Goal: Entertainment & Leisure: Consume media (video, audio)

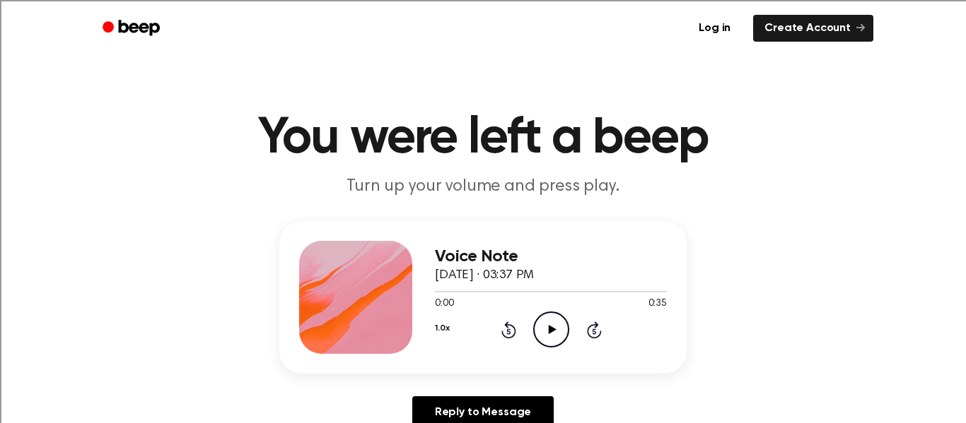
click at [546, 318] on icon "Play Audio" at bounding box center [551, 330] width 36 height 36
click at [558, 332] on icon "Play Audio" at bounding box center [551, 330] width 36 height 36
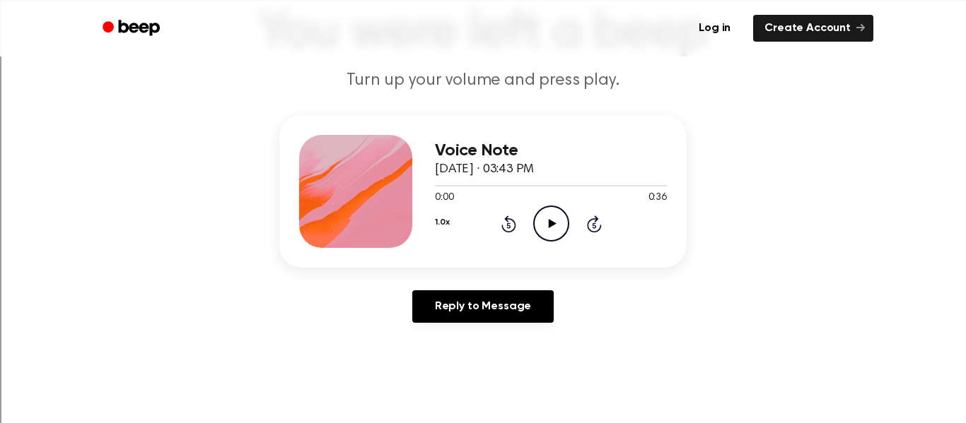
scroll to position [107, 0]
click at [556, 221] on icon "Play Audio" at bounding box center [551, 223] width 36 height 36
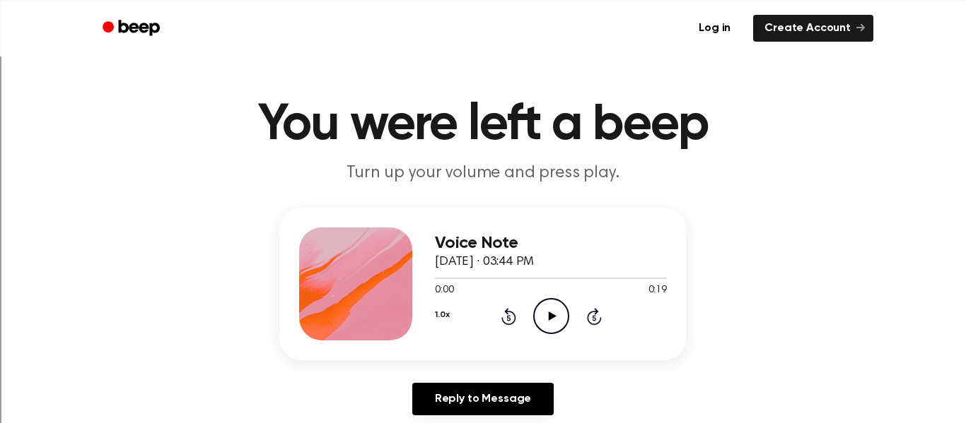
scroll to position [18, 0]
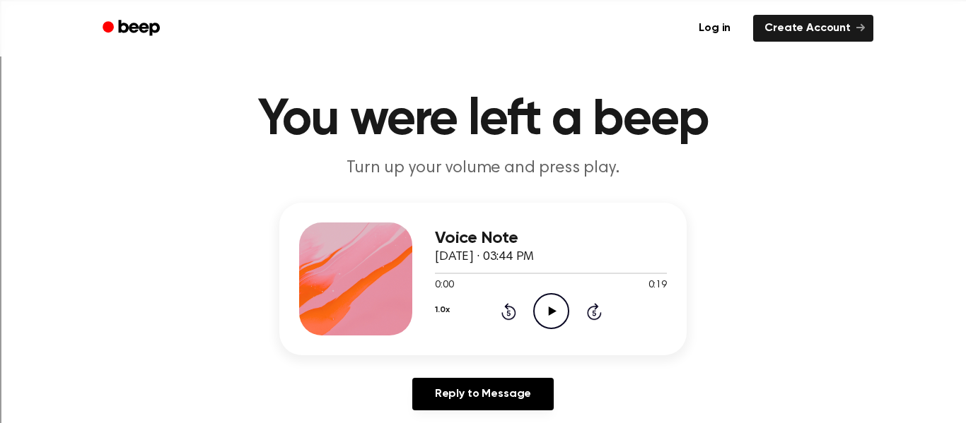
click at [544, 328] on circle at bounding box center [551, 311] width 35 height 35
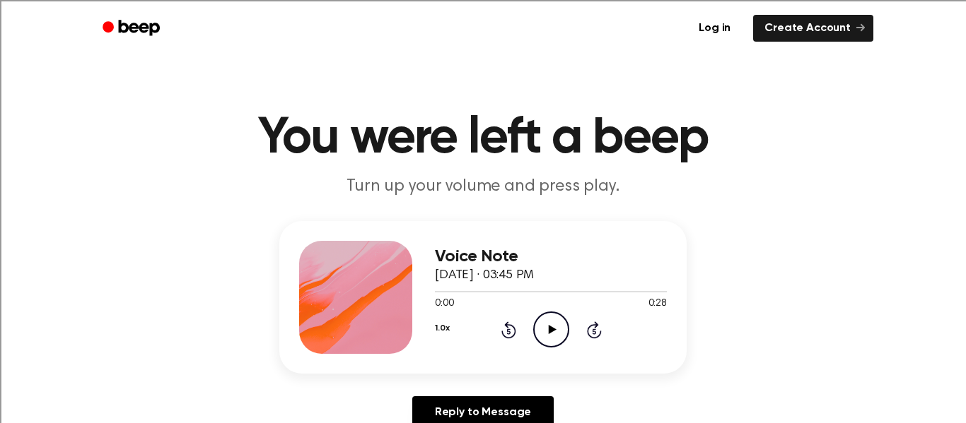
click at [534, 338] on icon "Play Audio" at bounding box center [551, 330] width 36 height 36
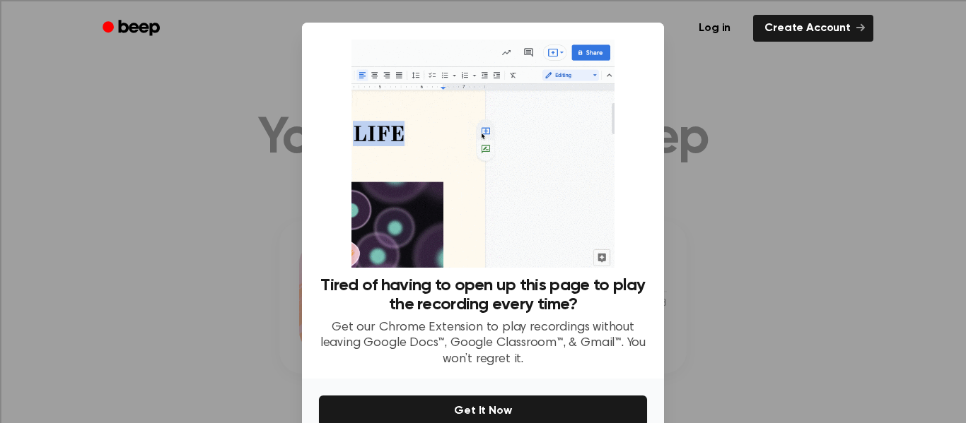
click at [194, 209] on div at bounding box center [483, 211] width 966 height 423
